Goal: Transaction & Acquisition: Purchase product/service

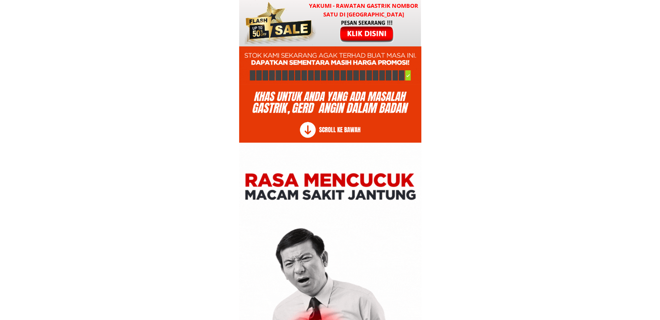
click at [340, 37] on div at bounding box center [368, 31] width 72 height 24
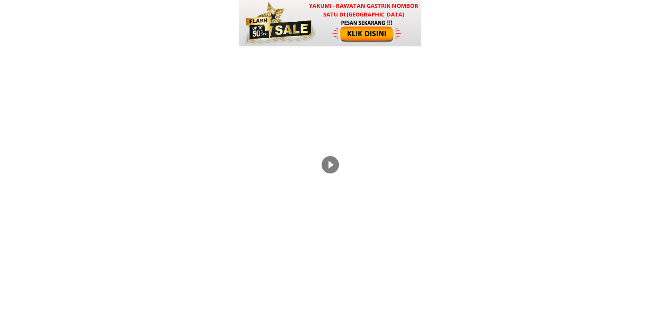
scroll to position [10484, 0]
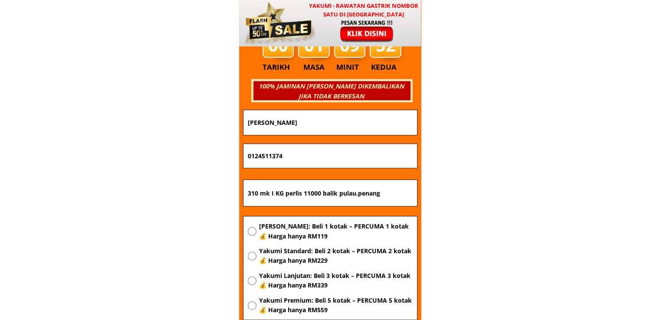
drag, startPoint x: 399, startPoint y: 193, endPoint x: 121, endPoint y: 195, distance: 277.8
paste input "No18 [STREET_ADDRESS]"
type input "No18 [STREET_ADDRESS]"
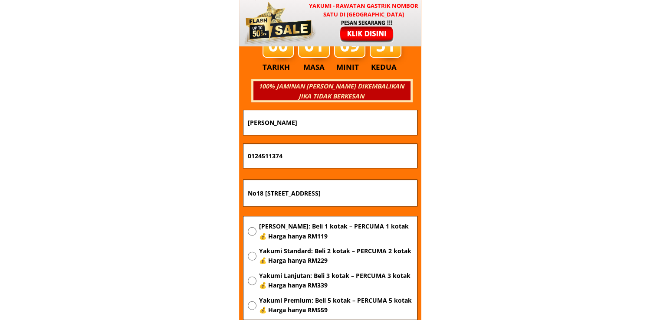
click at [322, 231] on span "[PERSON_NAME]: Beli 1 kotak – PERCUMA 1 kotak 💰 Harga hanya RM119" at bounding box center [336, 232] width 154 height 20
radio input "true"
drag, startPoint x: 291, startPoint y: 152, endPoint x: 145, endPoint y: 156, distance: 146.8
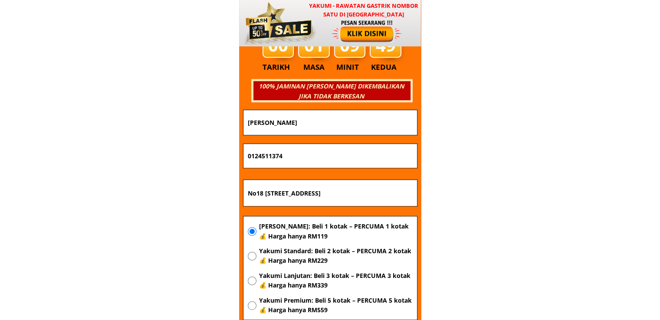
paste input "[PHONE_NUMBER]"
click at [261, 153] on input "010-201 9924" at bounding box center [330, 156] width 169 height 24
click at [271, 157] on input "010201 9924" at bounding box center [330, 156] width 169 height 24
type input "0102019924"
drag, startPoint x: 320, startPoint y: 117, endPoint x: 99, endPoint y: 121, distance: 221.8
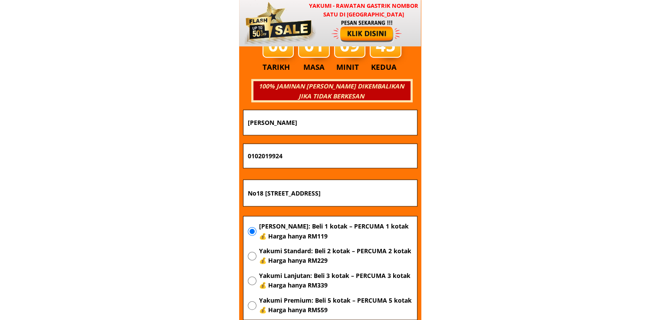
paste input "Sopian salih"
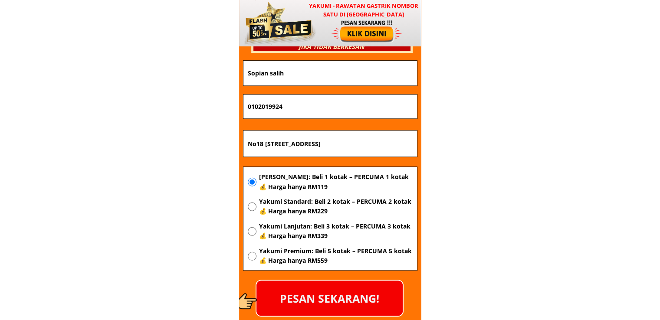
scroll to position [10570, 0]
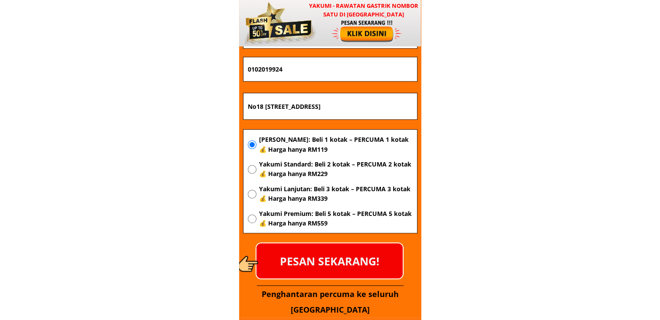
type input "Sopian salih"
click at [329, 260] on p "PESAN SEKARANG!" at bounding box center [329, 260] width 146 height 35
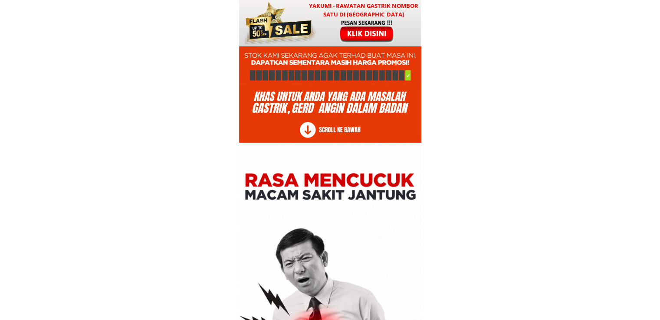
click at [312, 16] on h3 "YAKUMI - Rawatan Gastrik Nombor Satu di [GEOGRAPHIC_DATA]" at bounding box center [364, 10] width 114 height 18
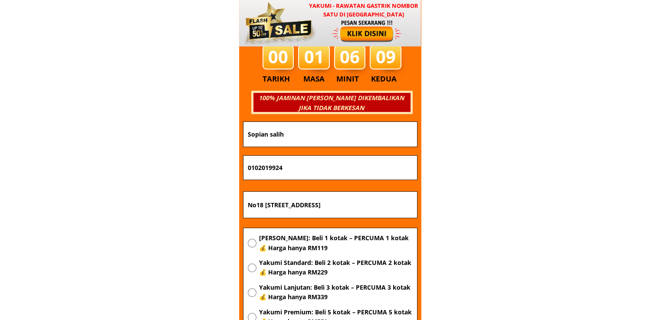
scroll to position [10484, 0]
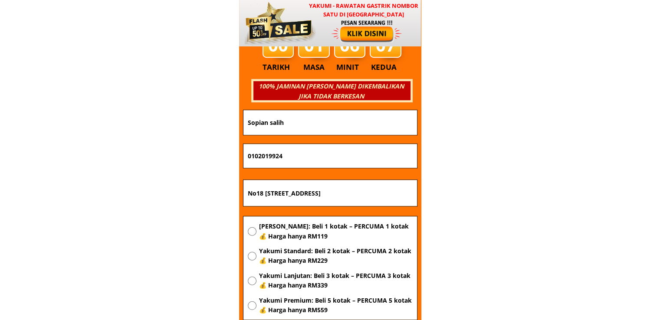
click at [336, 191] on input "No18 [STREET_ADDRESS]" at bounding box center [330, 193] width 169 height 26
paste input "438 jalan 17 taman wallagonia , tapah road 34500 tapah road perak"
type input "No 438 jalan 17 taman wallagonia , tapah road 34500 tapah road perak"
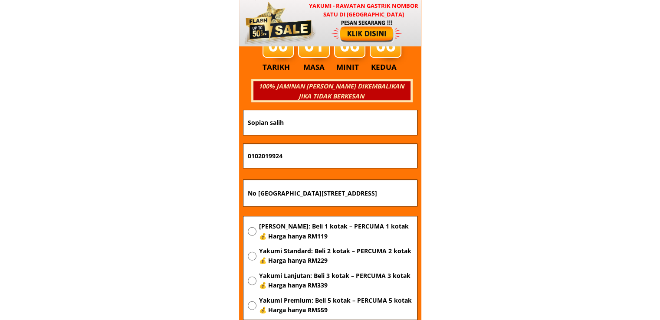
drag, startPoint x: 288, startPoint y: 152, endPoint x: 167, endPoint y: 157, distance: 121.2
click at [343, 153] on input "0102019924" at bounding box center [330, 156] width 169 height 24
paste input "8224717"
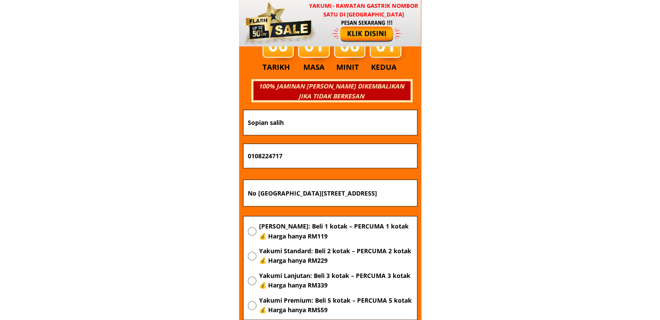
type input "0108224717"
drag, startPoint x: 317, startPoint y: 117, endPoint x: 150, endPoint y: 142, distance: 169.0
paste input "Nurul Saari"
type input "Nurul Saari"
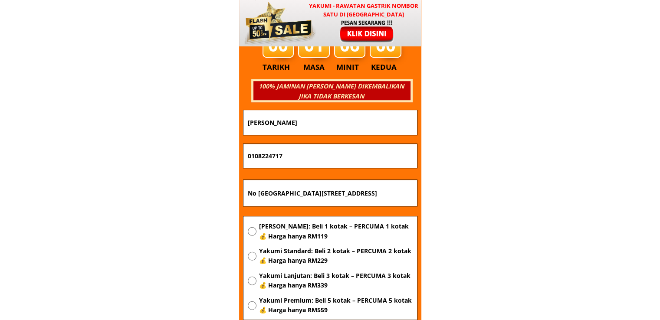
click at [291, 233] on span "[PERSON_NAME]: Beli 1 kotak – PERCUMA 1 kotak 💰 Harga hanya RM119" at bounding box center [336, 232] width 154 height 20
radio input "true"
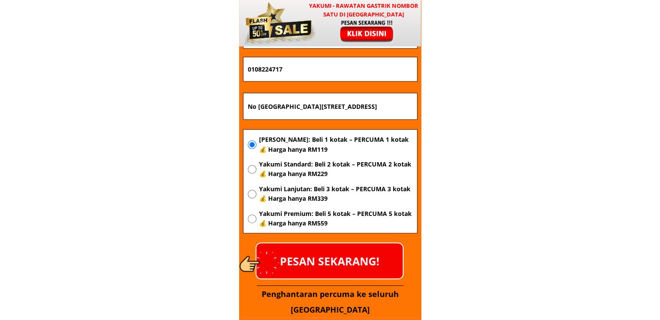
click at [345, 260] on p "PESAN SEKARANG!" at bounding box center [329, 260] width 146 height 35
